Goal: Check status: Check status

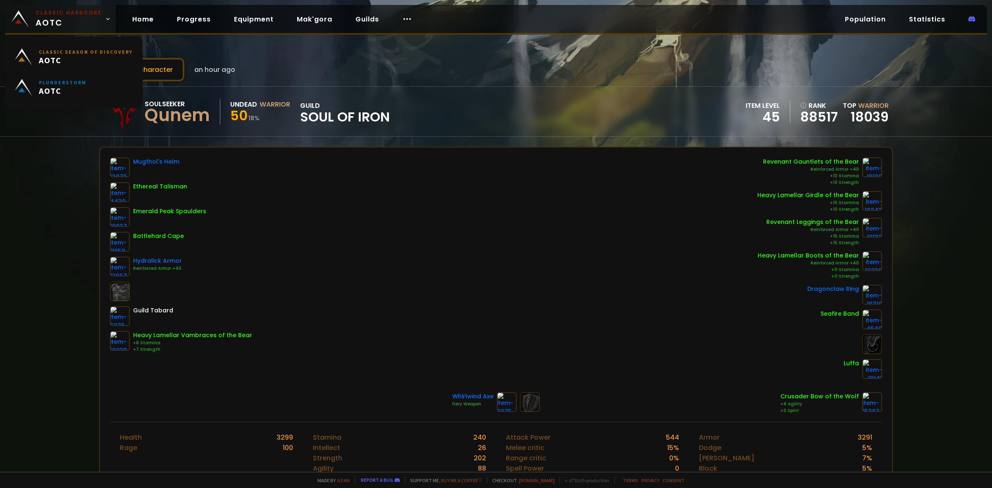
drag, startPoint x: 0, startPoint y: 0, endPoint x: 81, endPoint y: 21, distance: 84.0
click at [81, 21] on span "Classic Hardcore AOTC" at bounding box center [69, 19] width 66 height 20
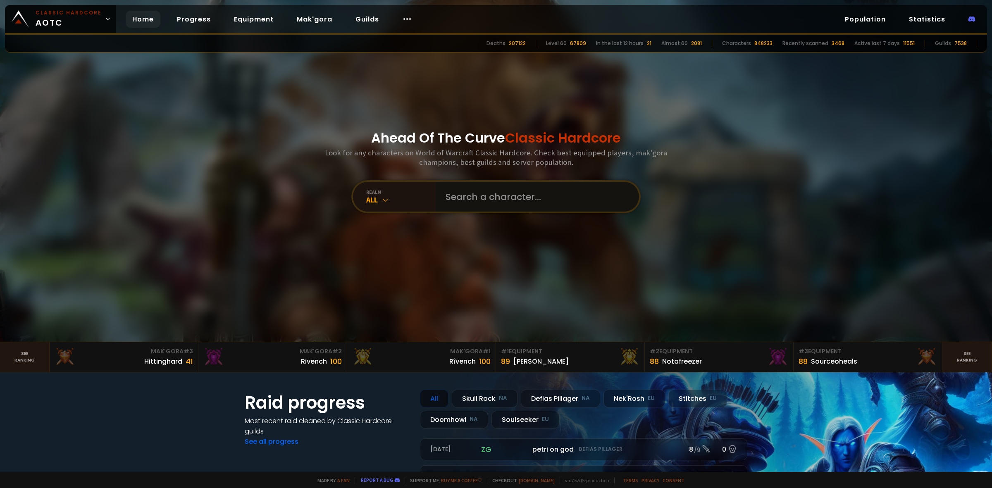
click at [526, 197] on input "text" at bounding box center [534, 197] width 188 height 30
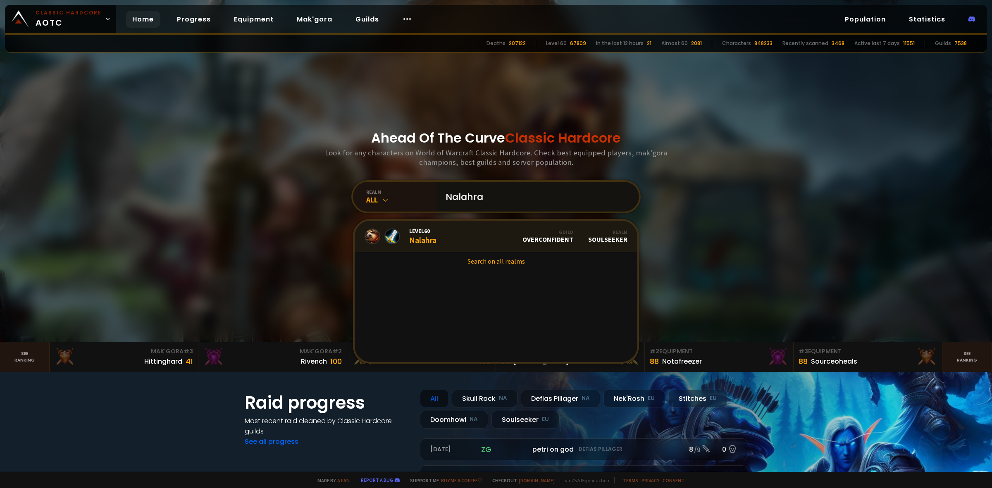
type input "Nalahra"
click at [437, 242] on link "Level 60 Nalahra Guild Overconfident Realm Soulseeker" at bounding box center [495, 236] width 283 height 31
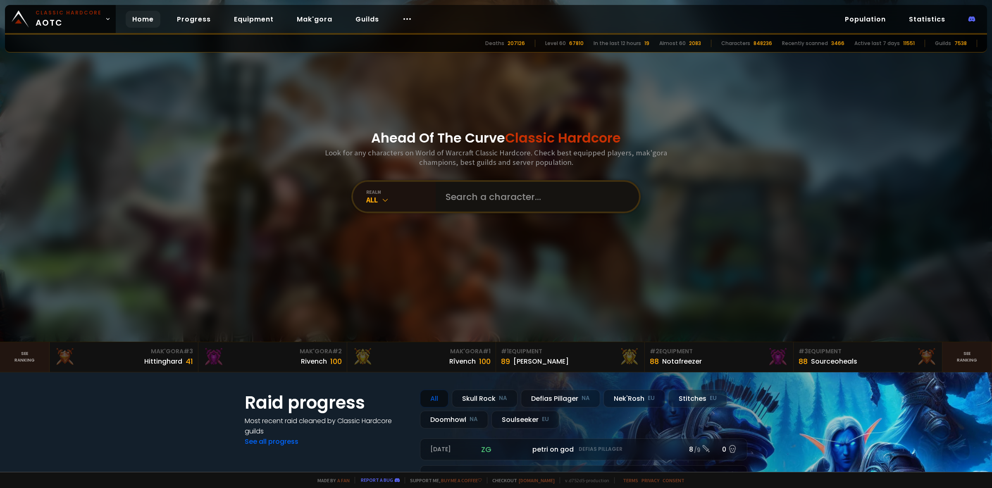
click at [495, 198] on input "text" at bounding box center [534, 197] width 188 height 30
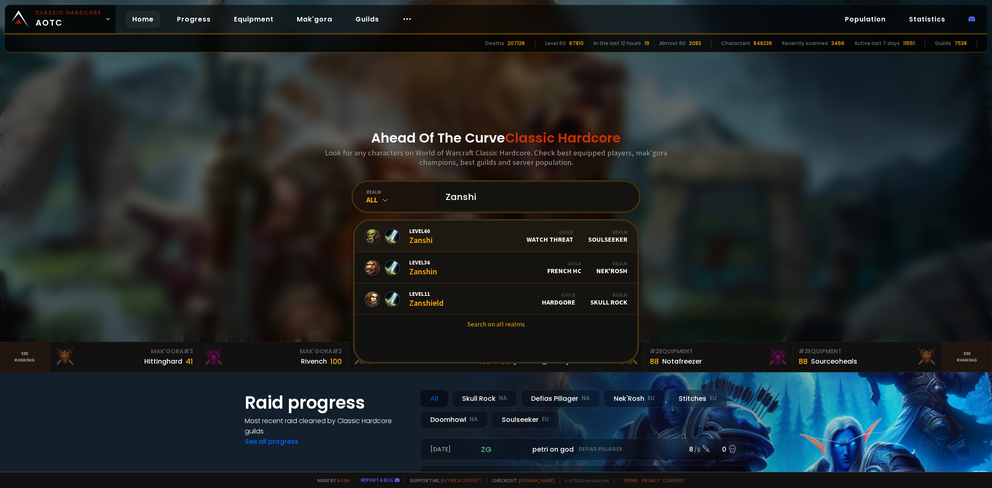
type input "Zanshi"
click at [465, 234] on link "Level 60 Zanshi Guild Watch Threat Realm Soulseeker" at bounding box center [495, 236] width 283 height 31
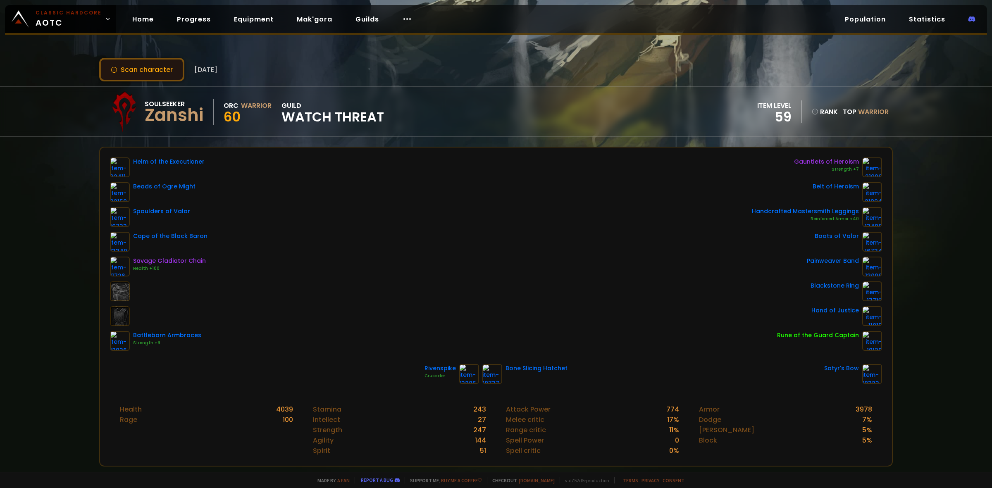
click at [158, 66] on button "Scan character" at bounding box center [141, 70] width 85 height 24
